Goal: Task Accomplishment & Management: Complete application form

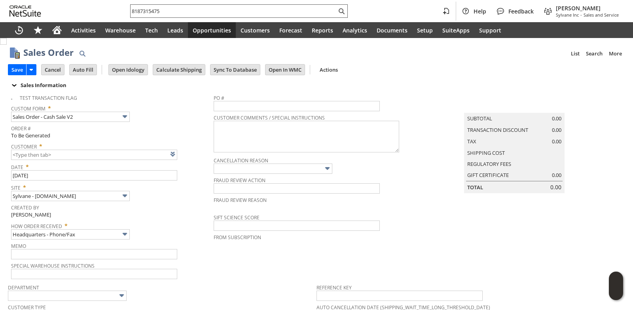
click at [159, 10] on input "8187315475" at bounding box center [233, 10] width 206 height 9
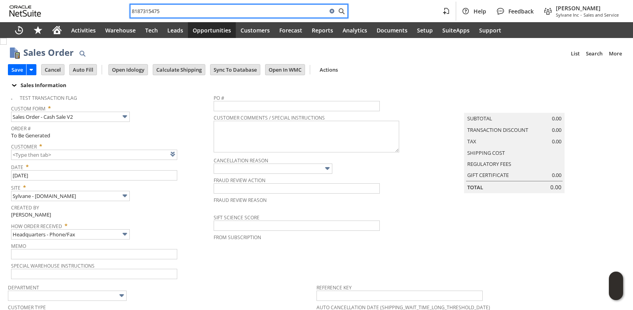
click at [159, 9] on input "8187315475" at bounding box center [228, 10] width 197 height 9
paste input "903343966"
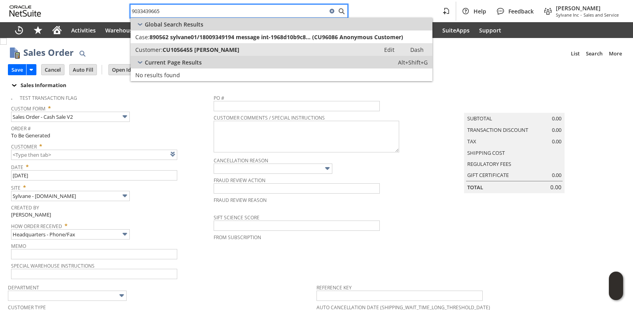
type input "9033439665"
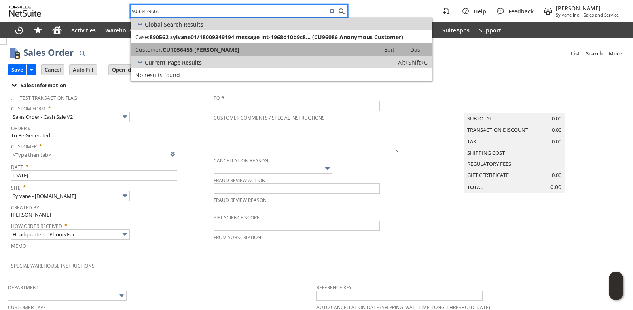
click at [190, 52] on span "CU1056455 Casey Sanchez" at bounding box center [201, 50] width 77 height 8
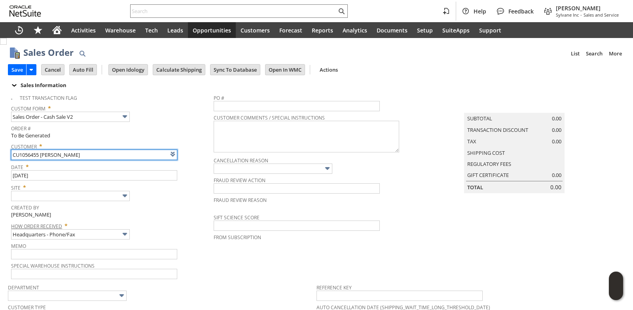
type input "Intelligent Recommendations¹⁰"
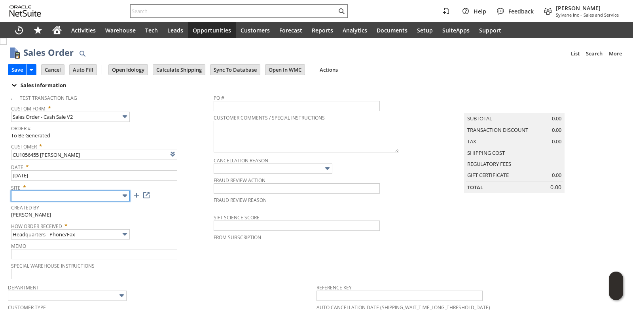
click at [95, 195] on input "text" at bounding box center [70, 196] width 119 height 10
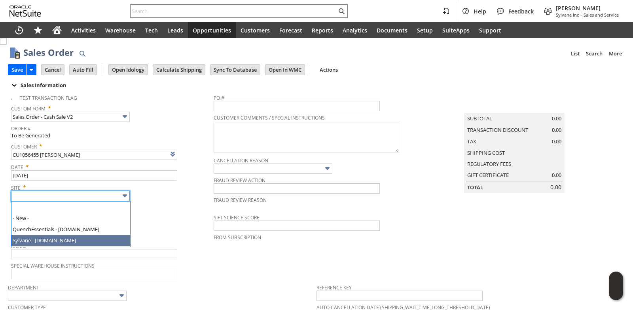
type input "Sylvane - [DOMAIN_NAME]"
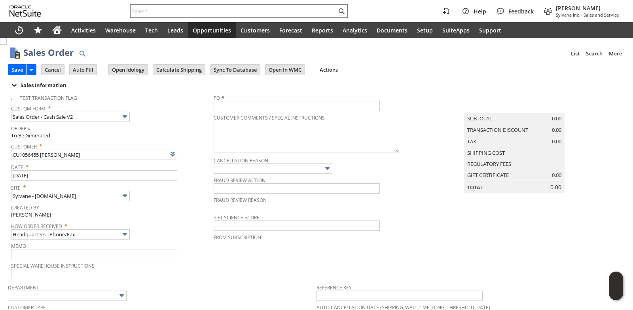
click at [173, 216] on div "Created By Brock Bare" at bounding box center [110, 210] width 199 height 17
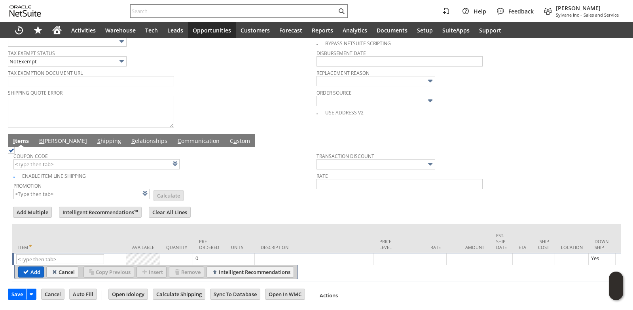
scroll to position [331, 0]
click at [43, 253] on input "text" at bounding box center [60, 258] width 88 height 10
paste input "sv13070k"
type input "sv13070k"
click at [226, 223] on td "Units" at bounding box center [240, 237] width 30 height 29
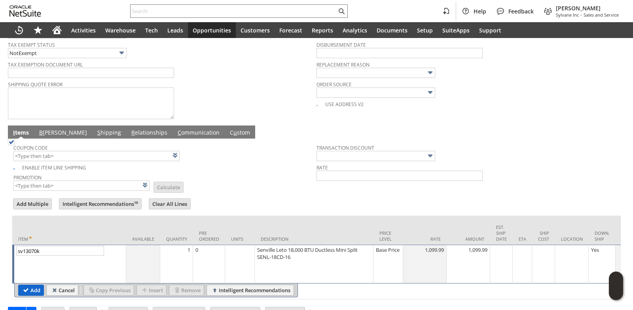
click at [30, 292] on input "Add" at bounding box center [31, 290] width 25 height 10
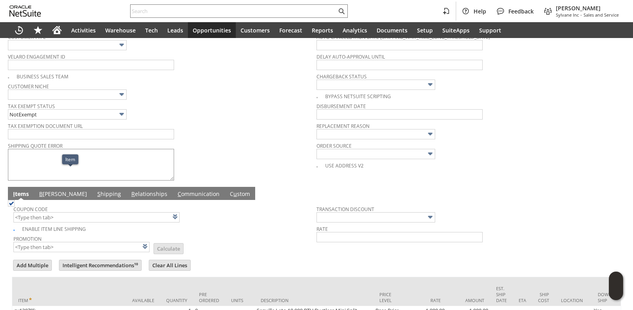
scroll to position [269, 0]
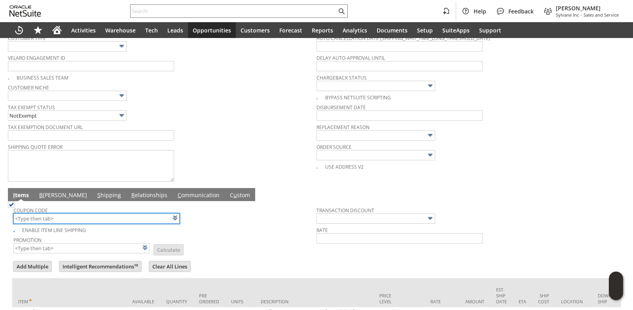
click at [49, 219] on input "text" at bounding box center [96, 218] width 166 height 10
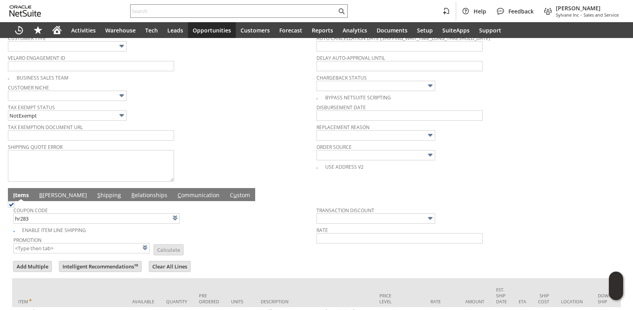
click at [280, 231] on div "Enable Item Line Shipping" at bounding box center [164, 228] width 303 height 9
type input "HR283"
type input "Promo Code"
type input "-5.0%"
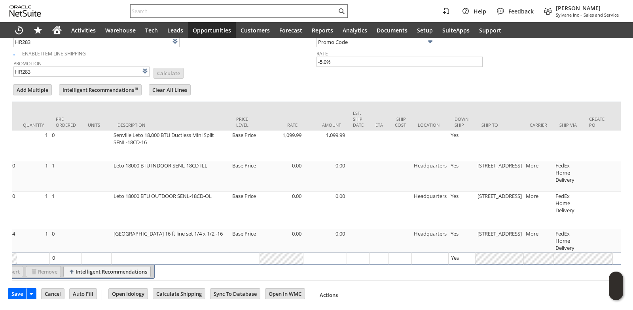
scroll to position [0, 161]
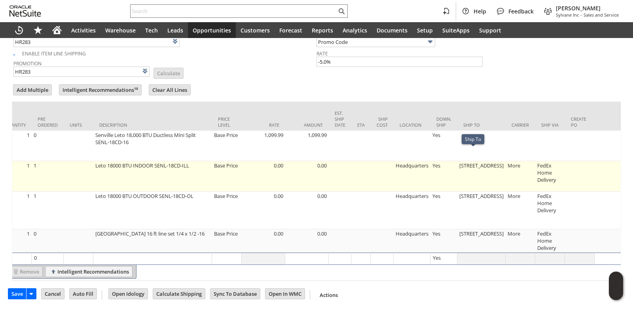
click at [468, 161] on td "19171 Oak Trail Dr" at bounding box center [481, 176] width 48 height 30
type input "19171 Oak Trail Dr"
type input "OK"
type input "Make Copy"
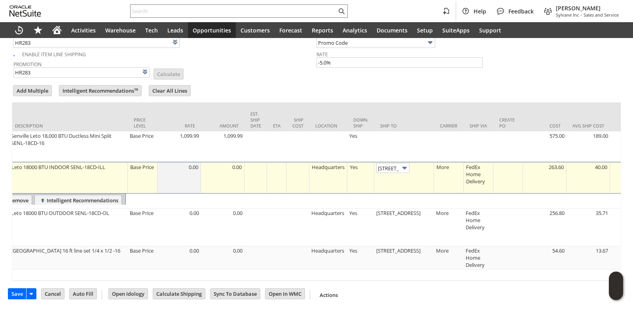
scroll to position [0, 21]
click at [390, 162] on input "19171 Oak Trail Dr" at bounding box center [392, 167] width 33 height 10
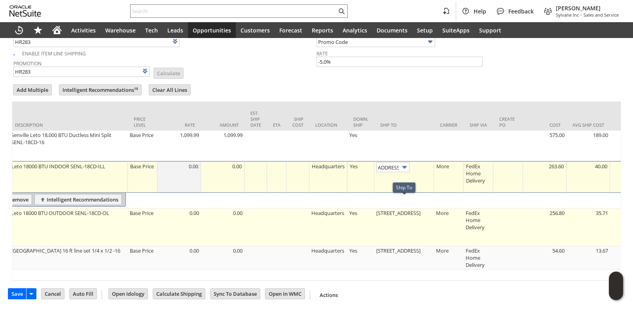
scroll to position [0, 0]
click at [397, 208] on td "19171 Oak Trail Dr" at bounding box center [404, 227] width 60 height 38
type input "19171 Oak Trail Dr"
type input "OK"
type input "Make Copy"
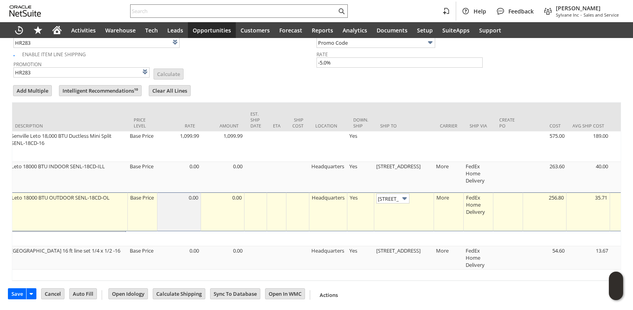
scroll to position [0, 21]
click at [388, 193] on input "19171 Oak Trail Dr" at bounding box center [392, 198] width 33 height 10
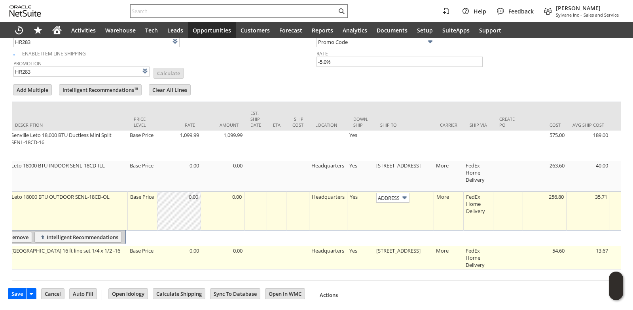
click at [401, 246] on td "19171 Oak Trail Dr" at bounding box center [404, 257] width 60 height 23
type input "19171 Oak Trail Dr"
type input "OK"
type input "Make Copy"
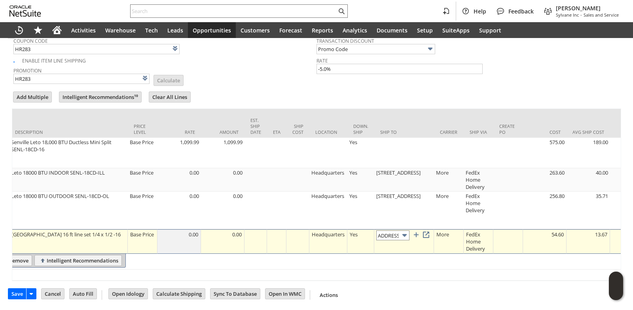
click at [396, 230] on input "19171 Oak Trail Dr" at bounding box center [392, 235] width 33 height 10
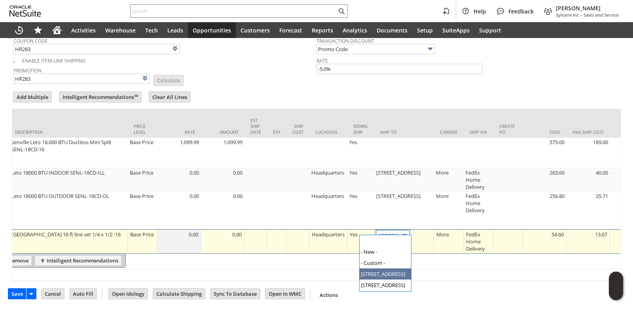
type input "1617 Edgewood Dr."
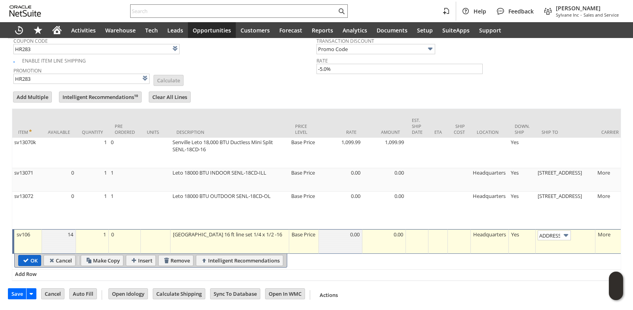
scroll to position [0, 0]
click at [20, 255] on input "OK" at bounding box center [30, 260] width 22 height 10
type input "Add"
type input "Copy Previous"
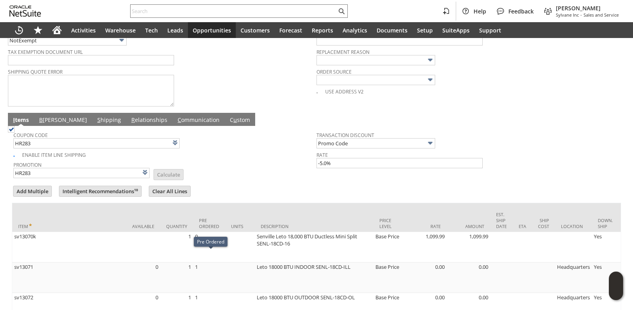
scroll to position [308, 0]
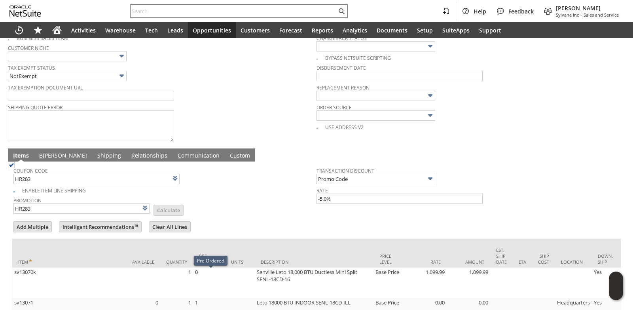
click at [40, 157] on span "B" at bounding box center [41, 155] width 4 height 8
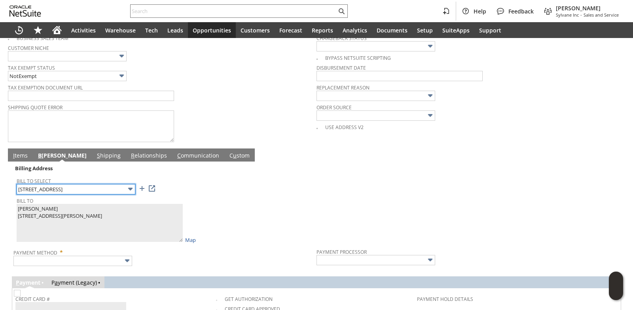
click at [123, 190] on input "19171 Oak Trail Dr" at bounding box center [76, 189] width 119 height 10
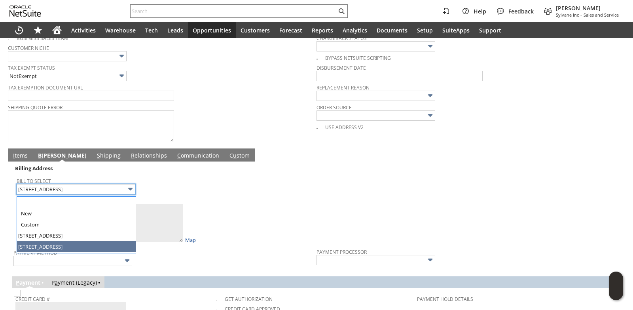
click at [240, 216] on div "Bill To Casey Sanchez 19171 Oak Trail Dr Flint TX 75762 United States Map" at bounding box center [165, 219] width 296 height 48
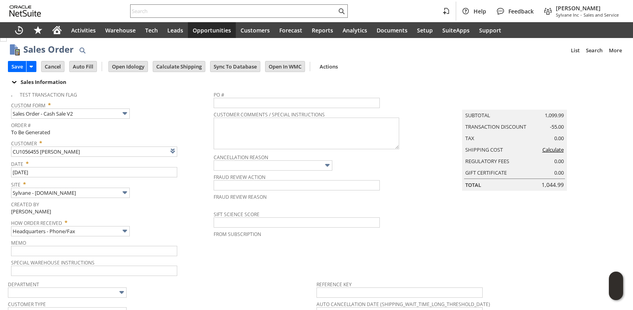
scroll to position [0, 0]
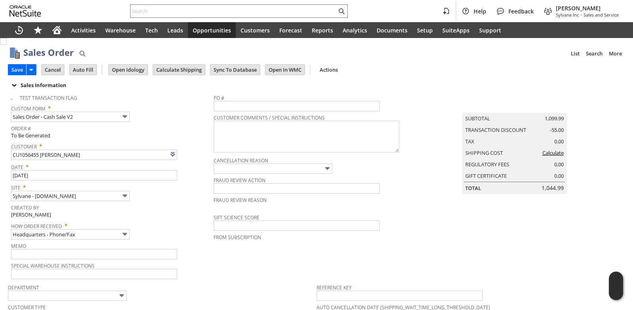
click at [182, 76] on td "Calculate Shipping" at bounding box center [181, 69] width 57 height 15
click at [182, 72] on input "Calculate Shipping" at bounding box center [179, 69] width 52 height 10
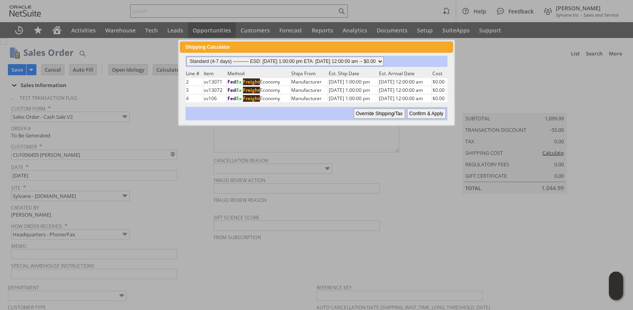
click at [384, 58] on select "Standard (4-7 days) ---------- ESD: 08/29/2025 1:00:00 pm ETA: 09/03/2025 12:00…" at bounding box center [284, 61] width 197 height 9
click at [186, 57] on select "Standard (4-7 days) ---------- ESD: 08/29/2025 1:00:00 pm ETA: 09/03/2025 12:00…" at bounding box center [284, 61] width 197 height 9
click at [414, 116] on input "Confirm & Apply" at bounding box center [426, 113] width 39 height 10
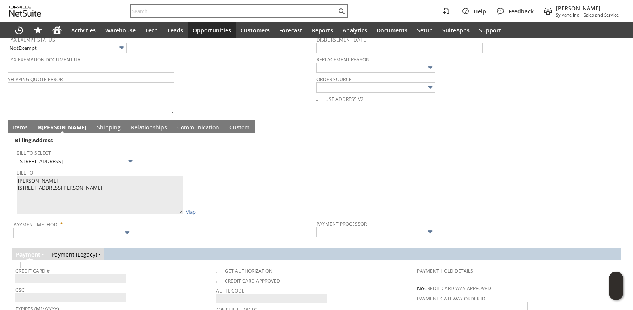
scroll to position [435, 0]
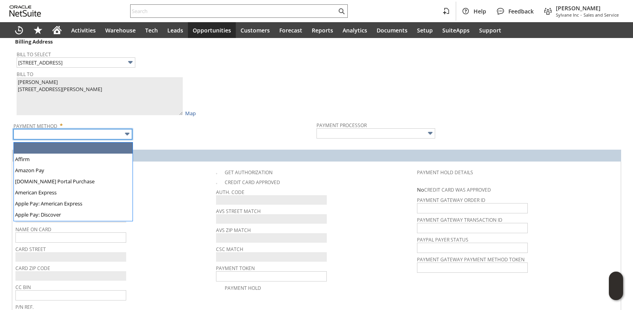
click at [115, 136] on input "text" at bounding box center [72, 134] width 119 height 10
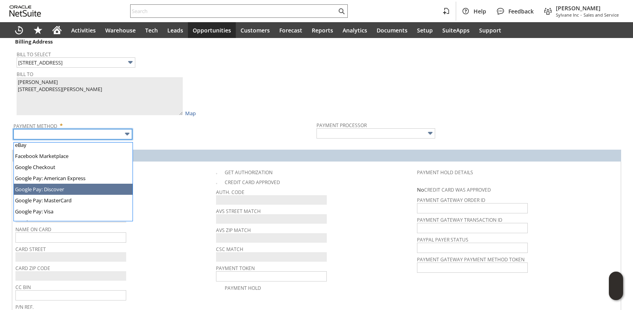
scroll to position [221, 0]
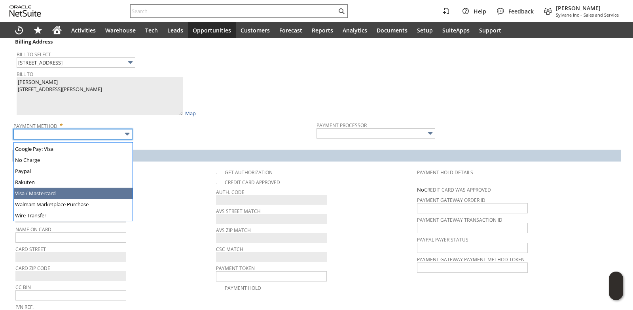
type input "Visa / Mastercard"
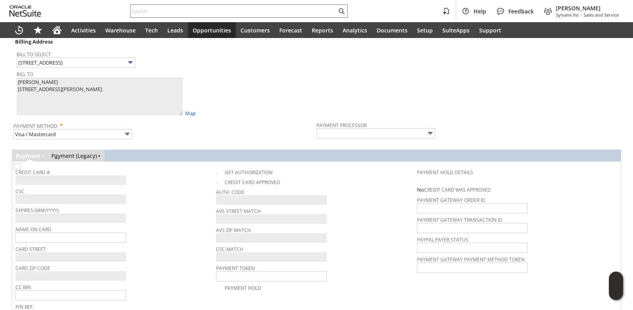
click at [144, 210] on span "Expires (MM/YYYY)" at bounding box center [113, 208] width 197 height 9
type input "Braintree"
checkbox input "true"
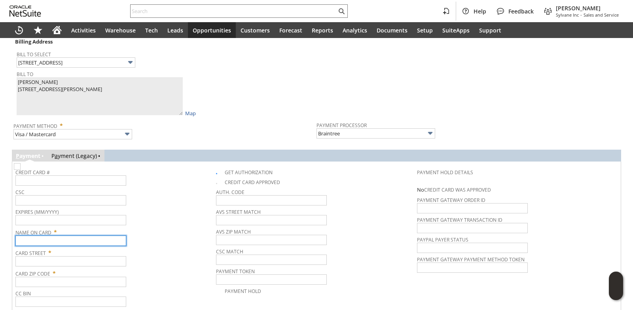
click at [49, 241] on input "text" at bounding box center [70, 240] width 111 height 10
paste input "Casey Sanchez"
type input "Casey Sanchez"
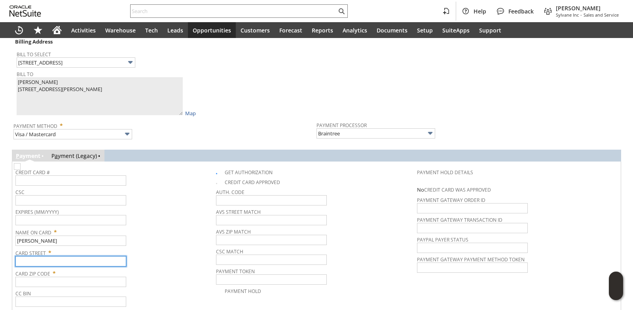
click at [59, 263] on input "text" at bounding box center [70, 261] width 111 height 10
paste input "19171 Oak Trail Dr"
type input "19171 Oak Trail Dr"
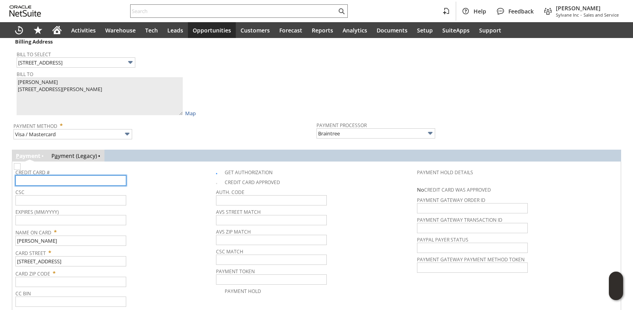
click at [44, 185] on input "text" at bounding box center [70, 180] width 111 height 10
type input "4635720018381457"
click at [54, 226] on td "Expires (MM/YYYY)" at bounding box center [115, 216] width 200 height 20
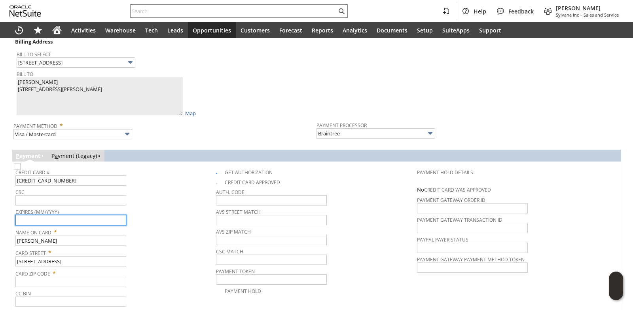
click at [58, 222] on input "text" at bounding box center [70, 220] width 111 height 10
type input "07/2030"
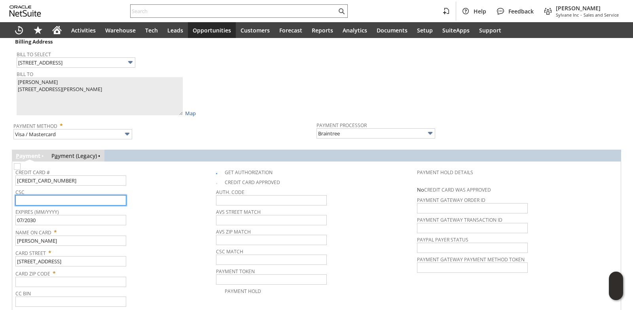
click at [68, 203] on input "text" at bounding box center [70, 200] width 111 height 10
type input "340"
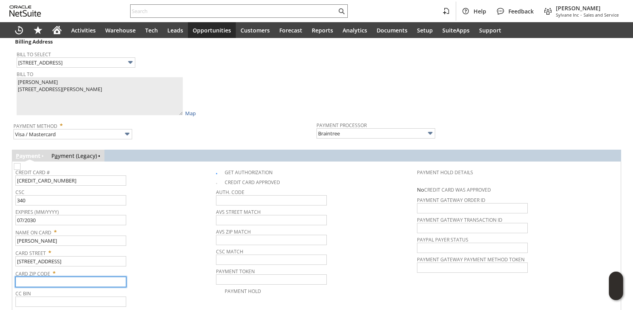
click at [38, 287] on input "text" at bounding box center [70, 281] width 111 height 10
paste input "75762"
type input "75762"
click at [138, 215] on span "Expires (MM/YYYY)" at bounding box center [113, 210] width 197 height 9
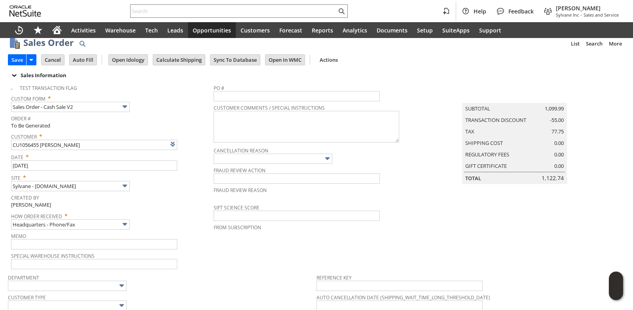
scroll to position [0, 0]
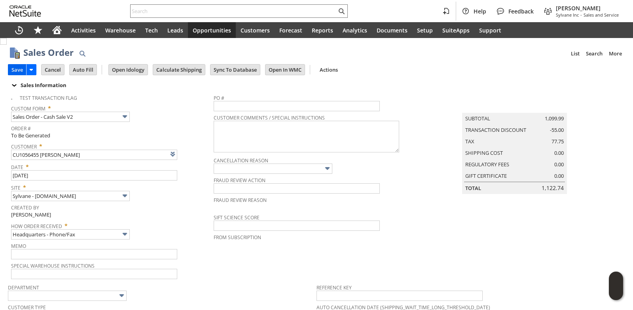
click at [18, 67] on input "Save" at bounding box center [17, 69] width 18 height 10
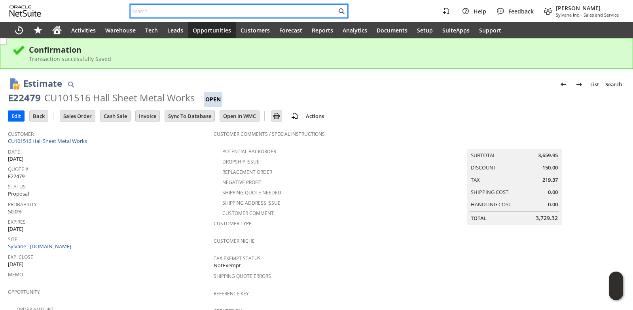
click at [144, 11] on input "text" at bounding box center [233, 10] width 206 height 9
drag, startPoint x: 0, startPoint y: 0, endPoint x: 144, endPoint y: 11, distance: 144.0
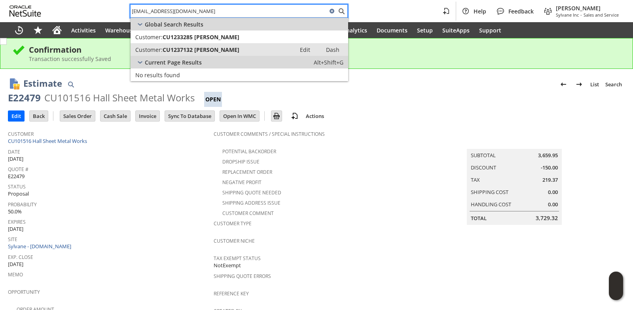
type input "Audreyheff@yahoo.com"
click at [179, 51] on span "CU1237132 [PERSON_NAME]" at bounding box center [201, 50] width 77 height 8
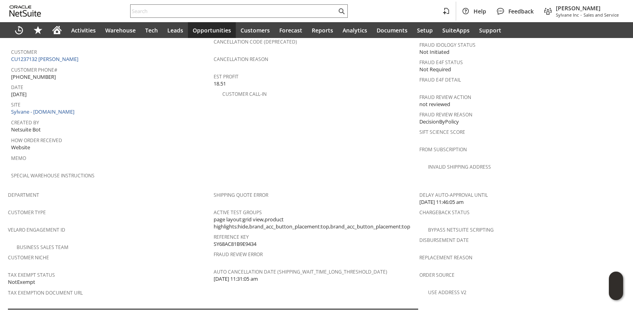
scroll to position [277, 0]
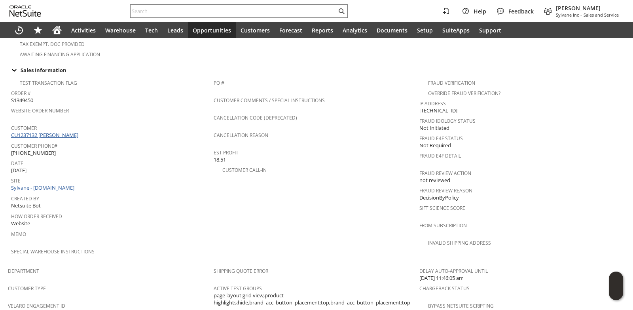
click at [71, 131] on link "CU1237132 audrey heffernan" at bounding box center [45, 134] width 69 height 7
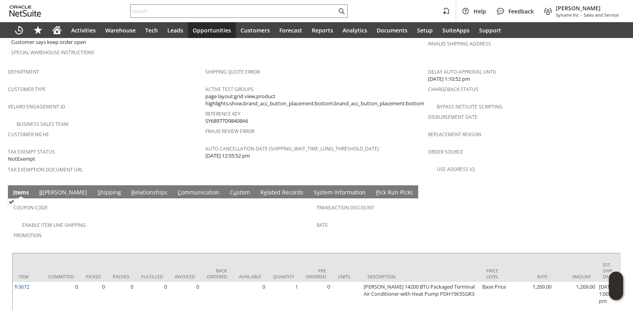
scroll to position [510, 0]
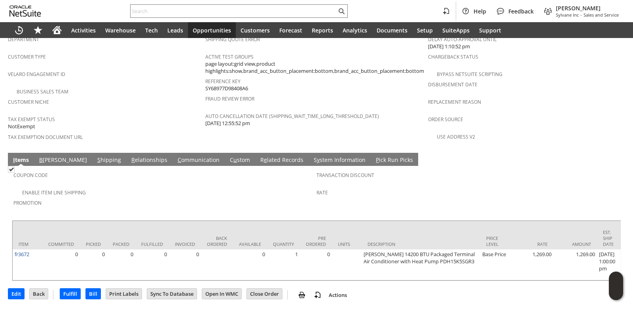
click at [312, 156] on link "S y stem Information" at bounding box center [340, 160] width 56 height 9
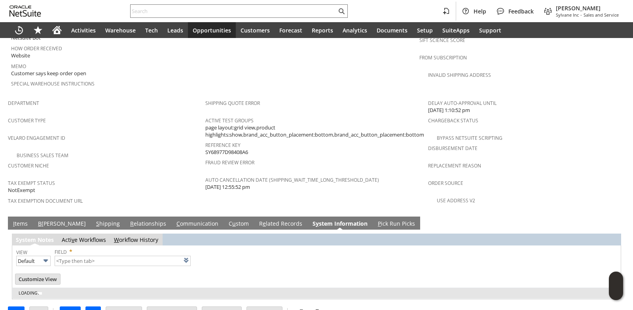
type input "1 to 25 of 106"
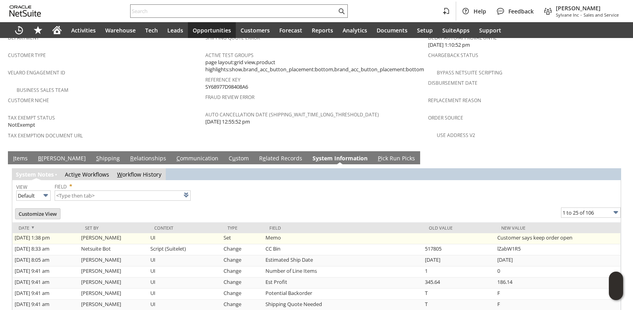
scroll to position [0, 0]
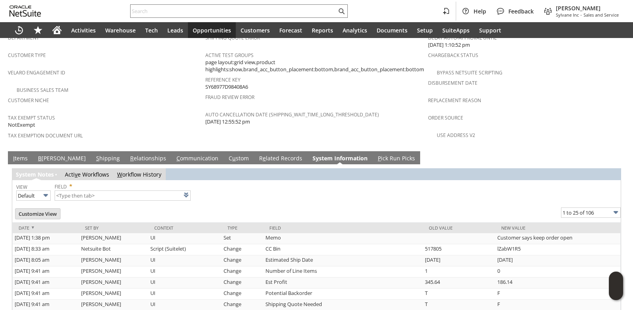
click at [15, 154] on link "I tems" at bounding box center [20, 158] width 19 height 9
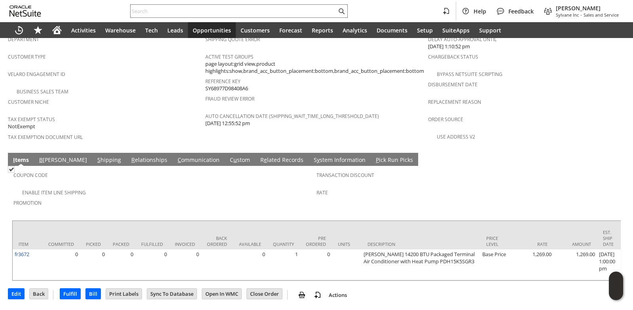
click at [143, 113] on span "Tax Exempt Status" at bounding box center [104, 117] width 193 height 9
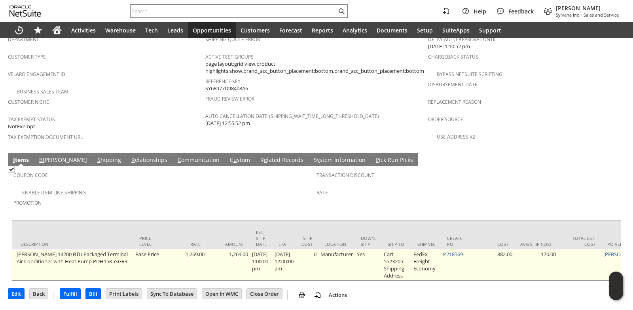
scroll to position [0, 351]
click at [454, 250] on link "P218569" at bounding box center [449, 253] width 20 height 7
